Goal: Find specific page/section: Find specific page/section

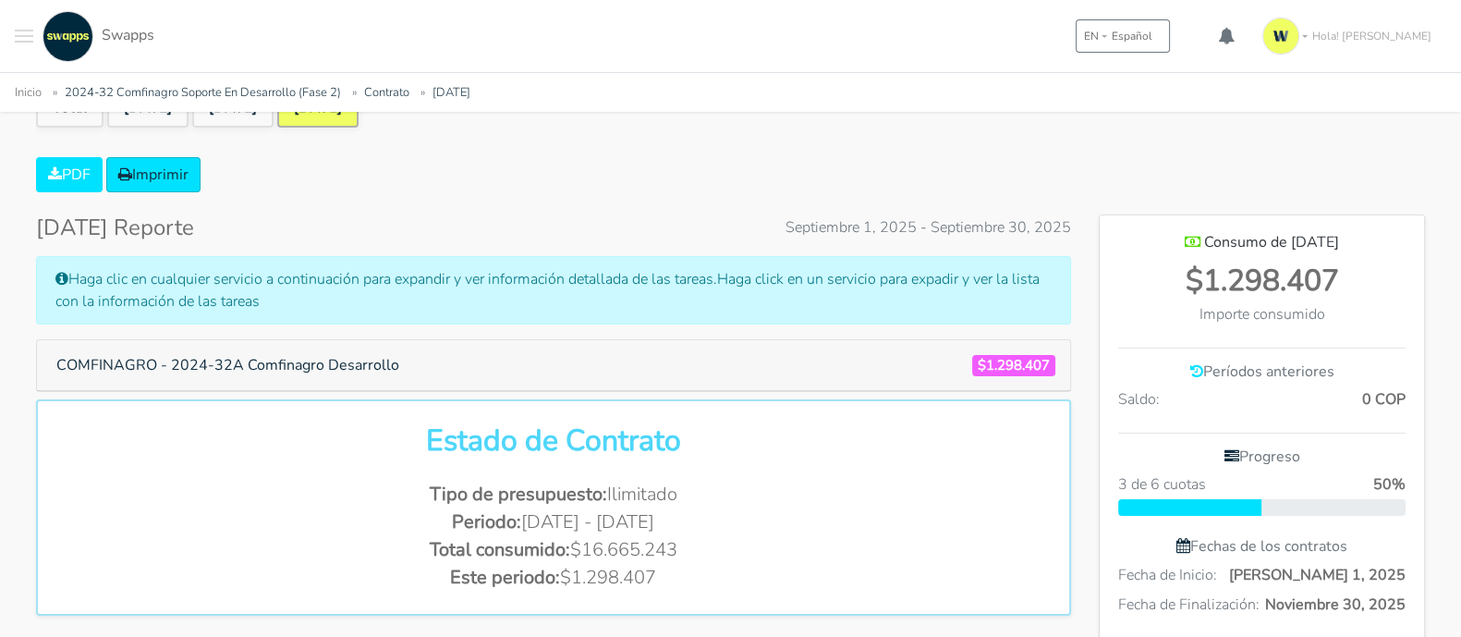
scroll to position [923190, 923916]
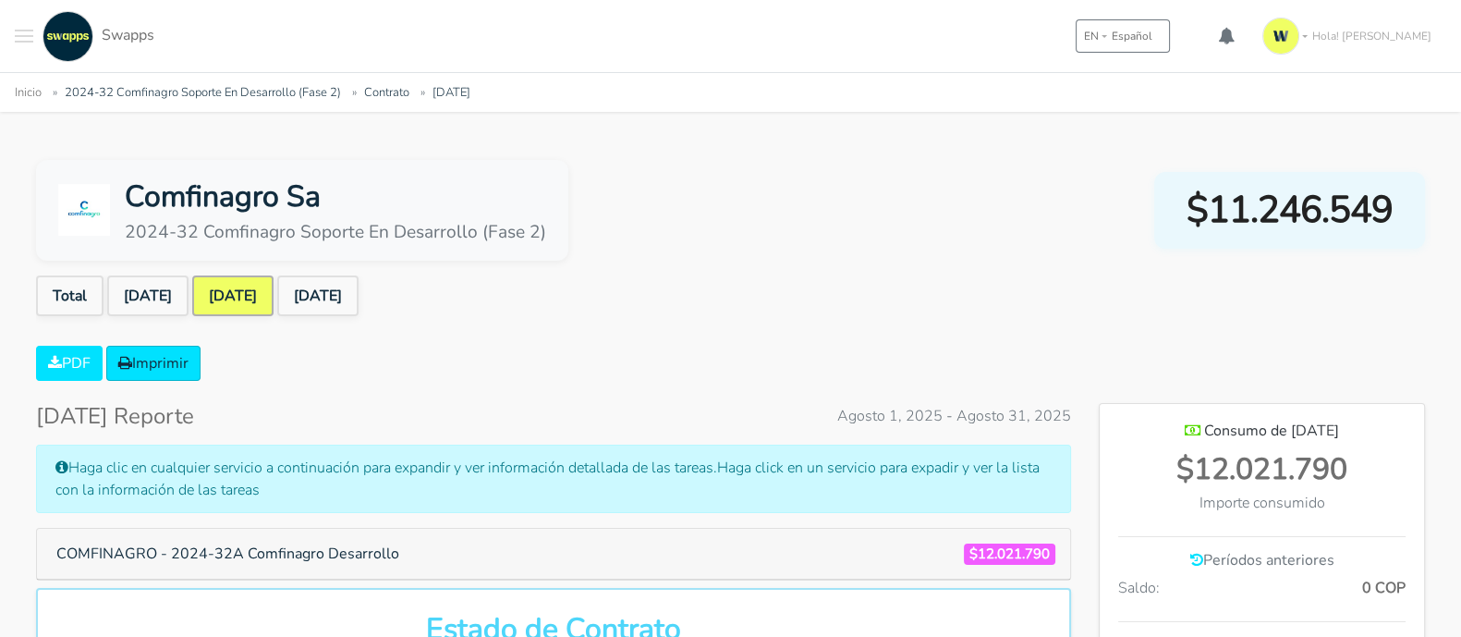
scroll to position [923190, 923916]
click at [362, 303] on li "[DATE]" at bounding box center [319, 295] width 85 height 41
click at [359, 299] on link "[DATE]" at bounding box center [317, 295] width 81 height 41
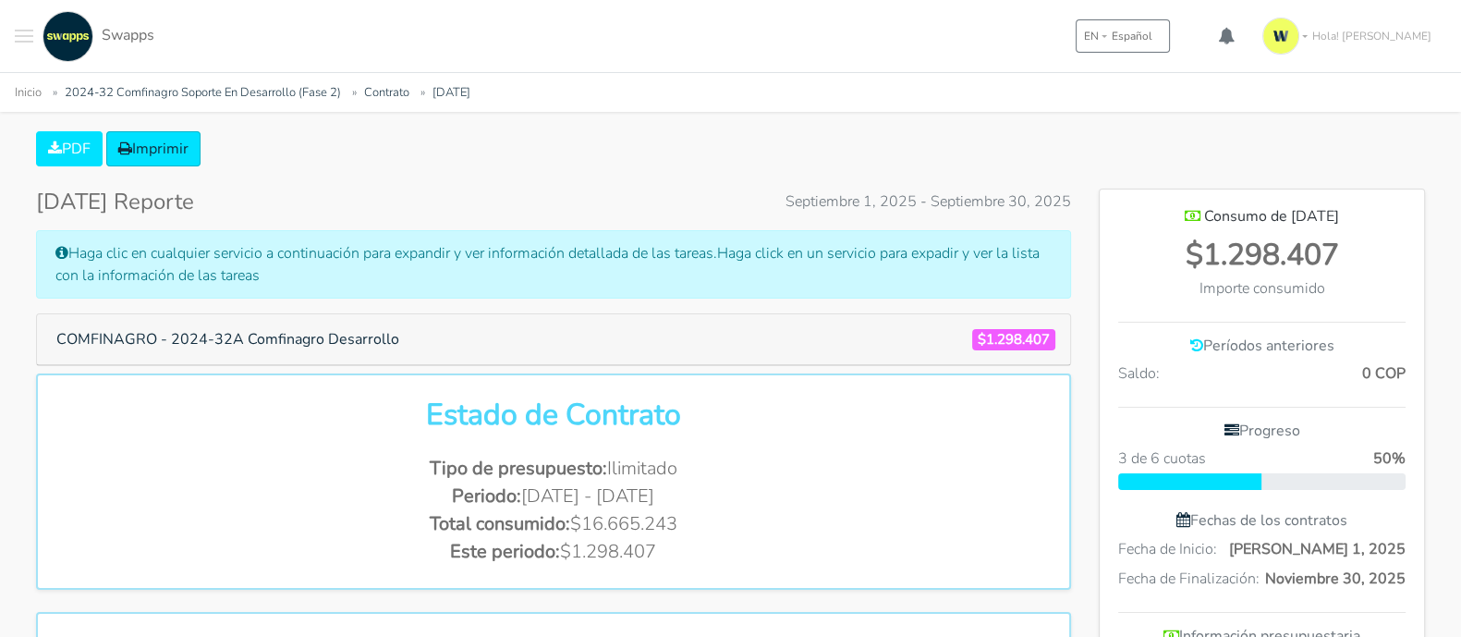
scroll to position [216, 0]
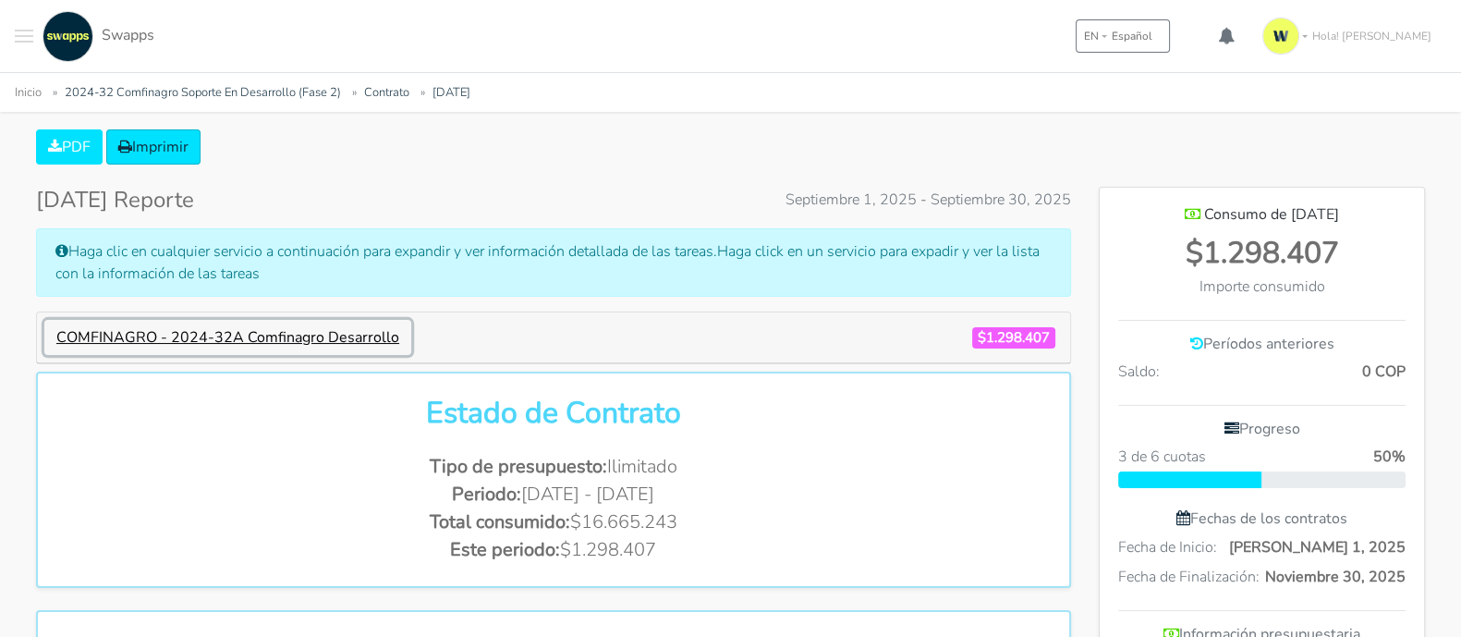
click at [356, 339] on button "COMFINAGRO - 2024-32A Comfinagro Desarrollo" at bounding box center [227, 337] width 367 height 35
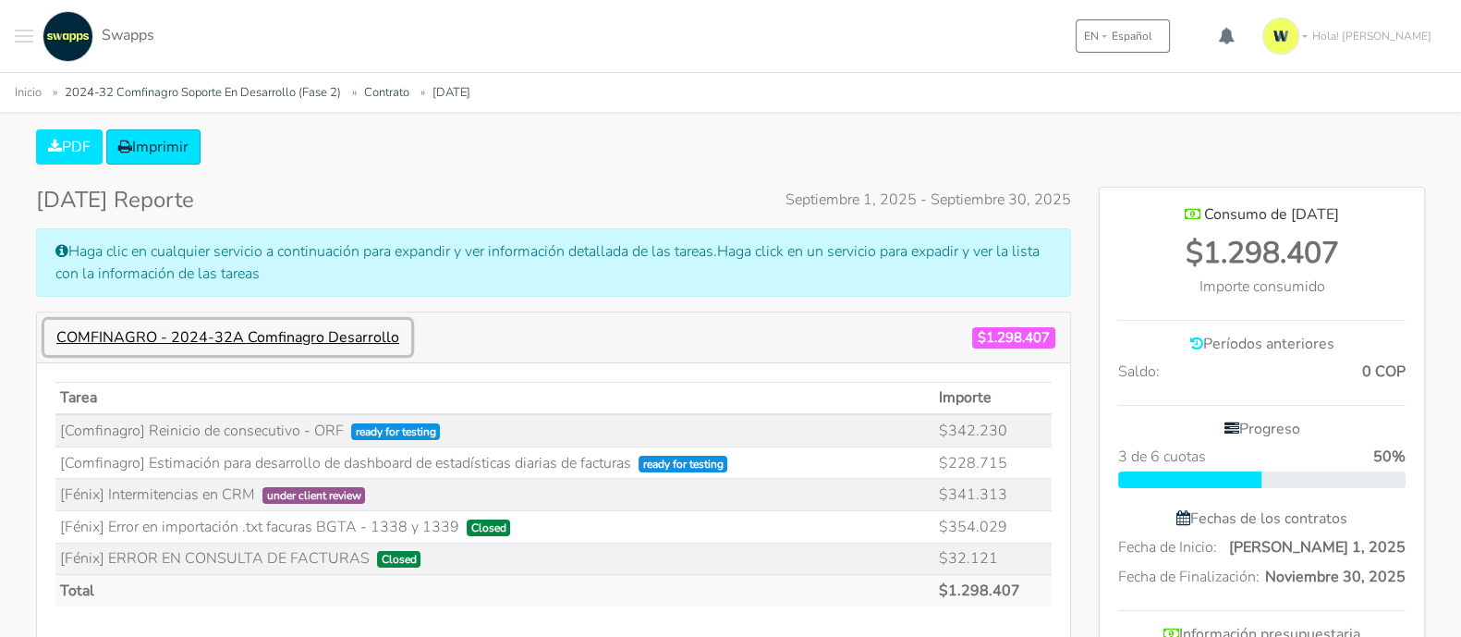
scroll to position [1340, 324]
